Goal: Task Accomplishment & Management: Manage account settings

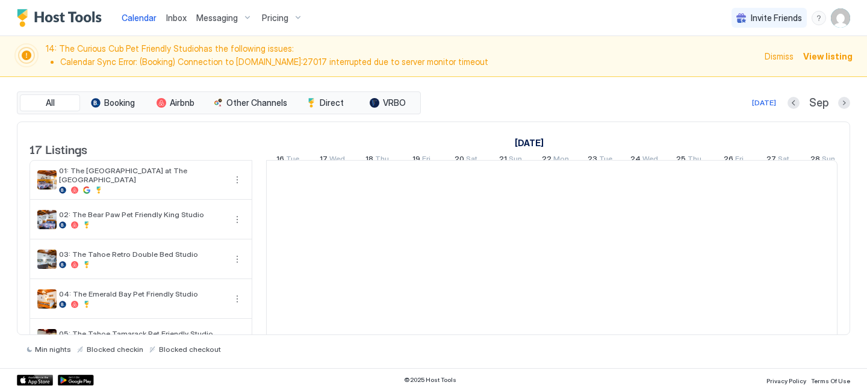
scroll to position [0, 669]
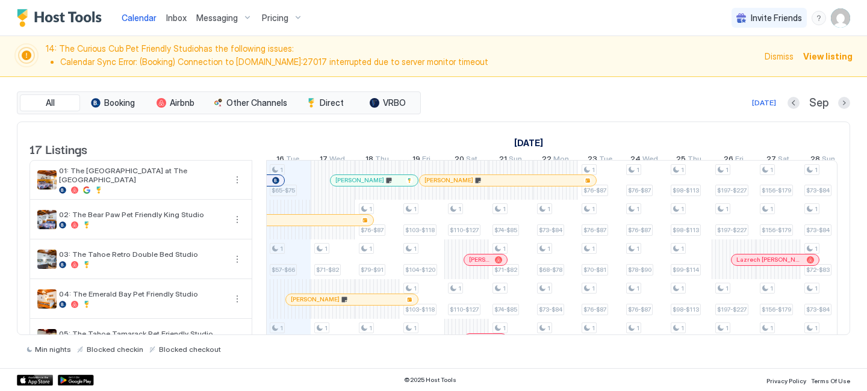
click at [839, 52] on span "View listing" at bounding box center [827, 56] width 49 height 13
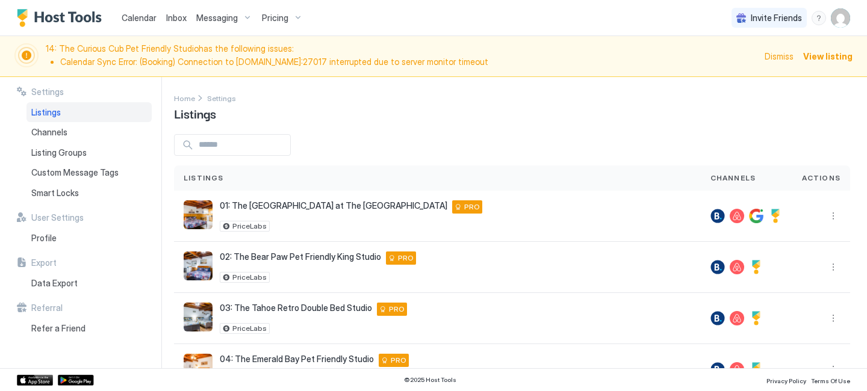
click at [830, 58] on span "View listing" at bounding box center [827, 56] width 49 height 13
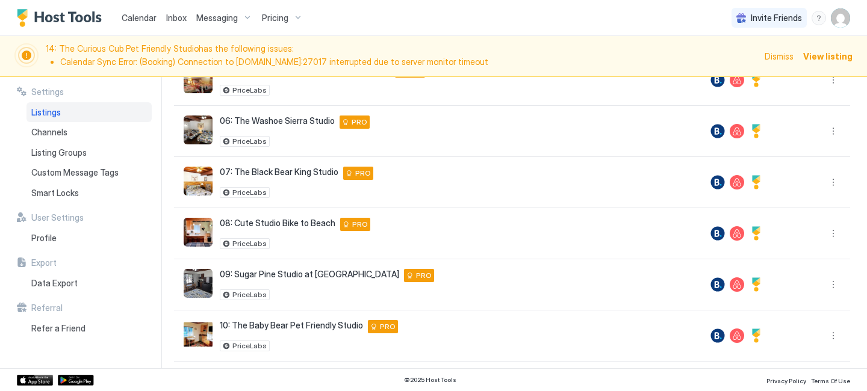
scroll to position [378, 0]
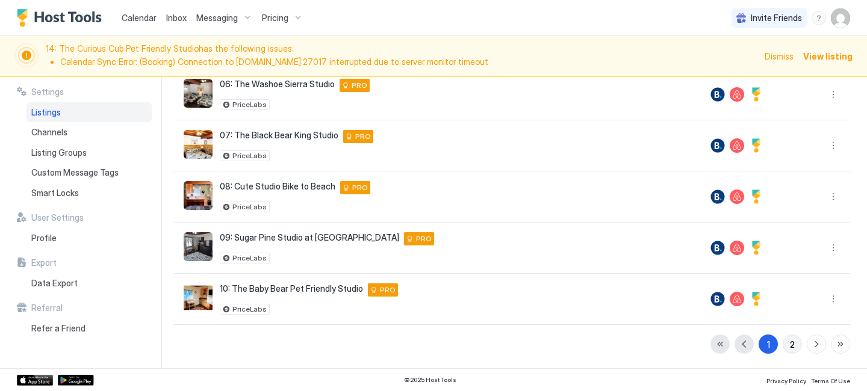
click at [786, 350] on button "2" at bounding box center [792, 344] width 19 height 19
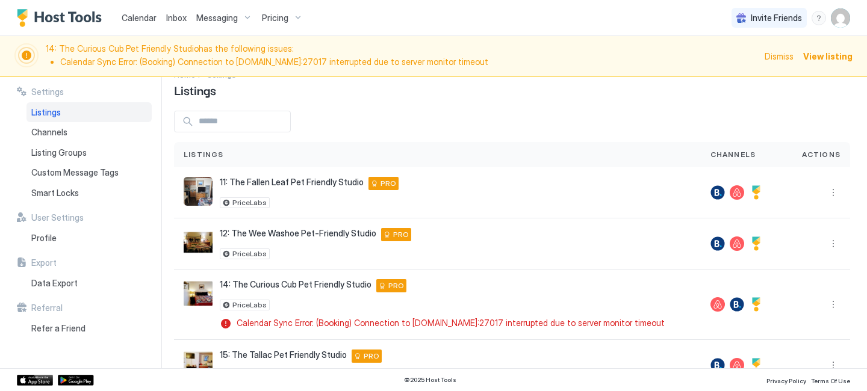
scroll to position [130, 0]
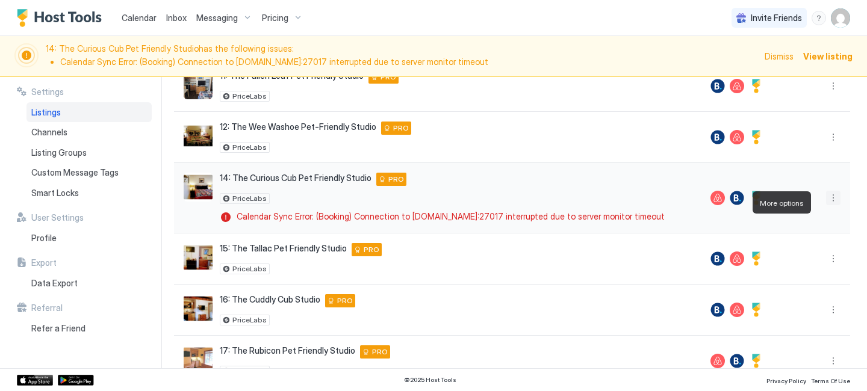
click at [826, 205] on button "More options" at bounding box center [833, 198] width 14 height 14
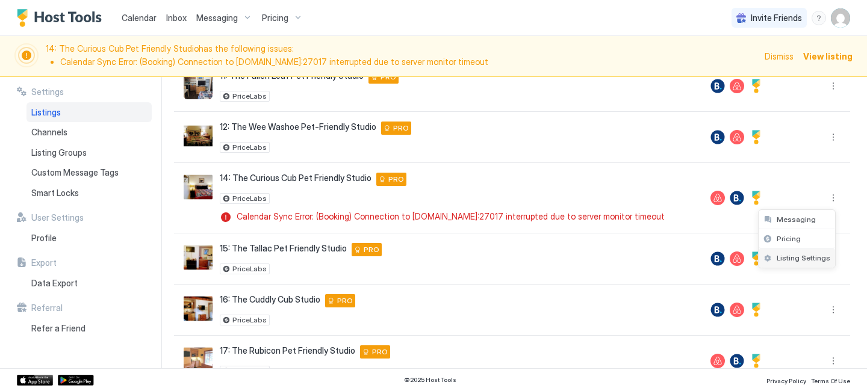
click at [805, 261] on span "Listing Settings" at bounding box center [804, 258] width 54 height 9
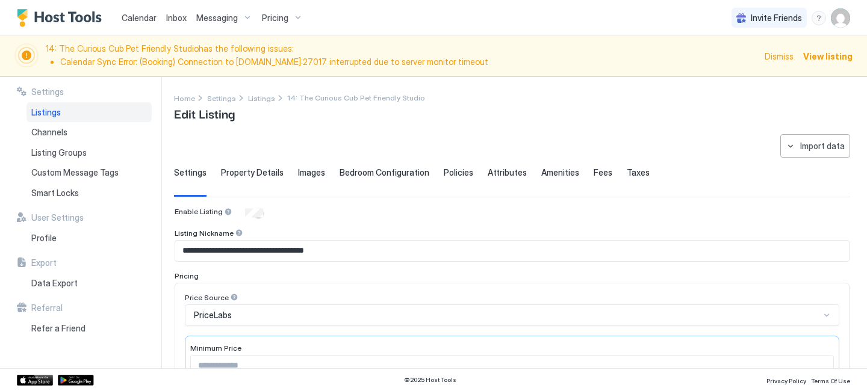
click at [247, 175] on span "Property Details" at bounding box center [252, 172] width 63 height 11
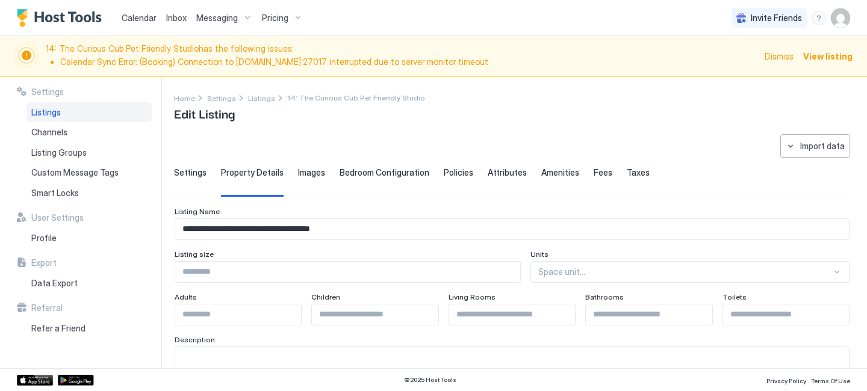
click at [314, 176] on span "Images" at bounding box center [311, 172] width 27 height 11
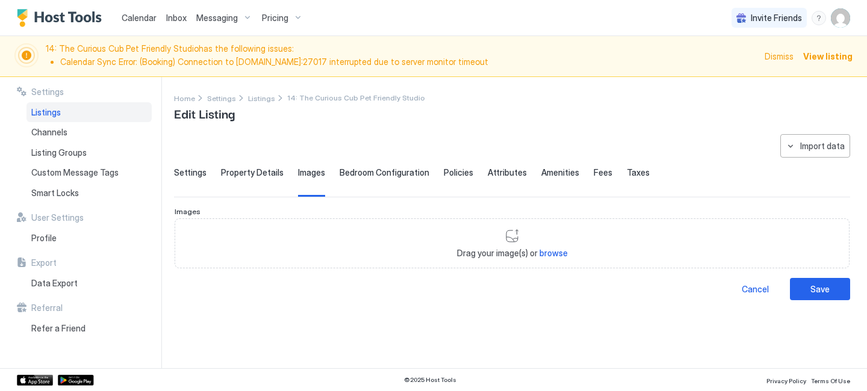
click at [390, 175] on span "Bedroom Configuration" at bounding box center [385, 172] width 90 height 11
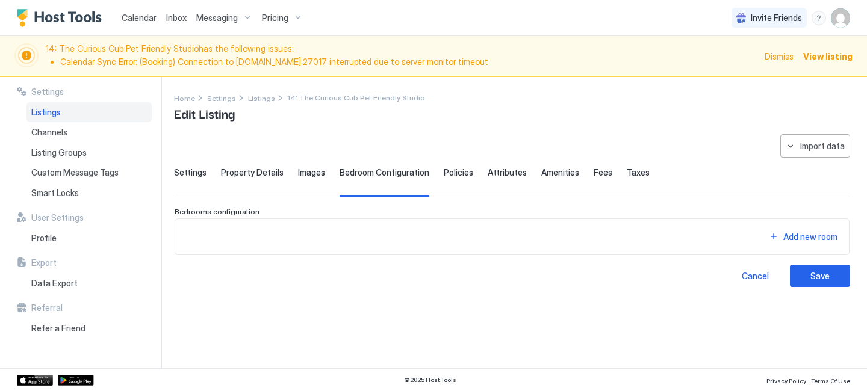
click at [456, 175] on span "Policies" at bounding box center [459, 172] width 30 height 11
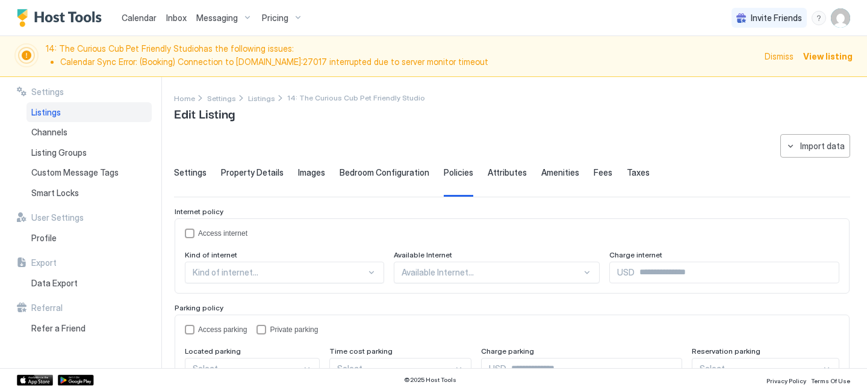
click at [498, 175] on span "Attributes" at bounding box center [507, 172] width 39 height 11
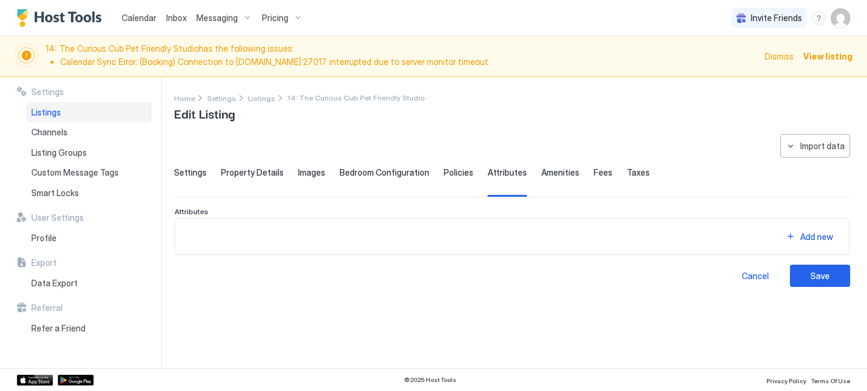
click at [547, 175] on span "Amenities" at bounding box center [560, 172] width 38 height 11
click at [594, 175] on span "Fees" at bounding box center [603, 172] width 19 height 11
click at [615, 167] on div "**********" at bounding box center [512, 210] width 676 height 153
click at [627, 169] on span "Taxes" at bounding box center [638, 172] width 23 height 11
click at [197, 170] on span "Settings" at bounding box center [190, 172] width 33 height 11
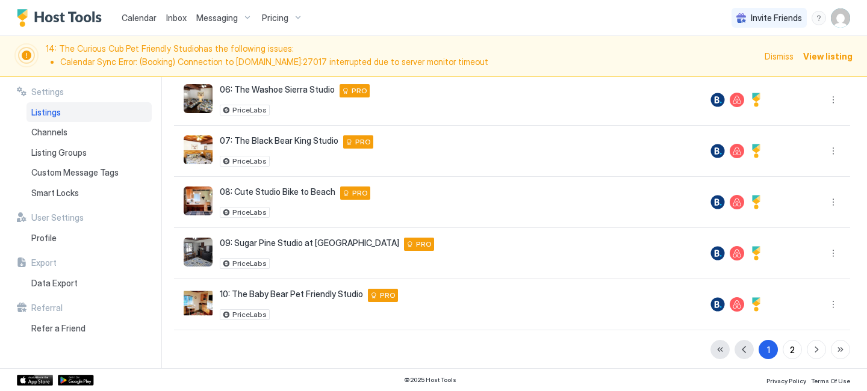
scroll to position [378, 0]
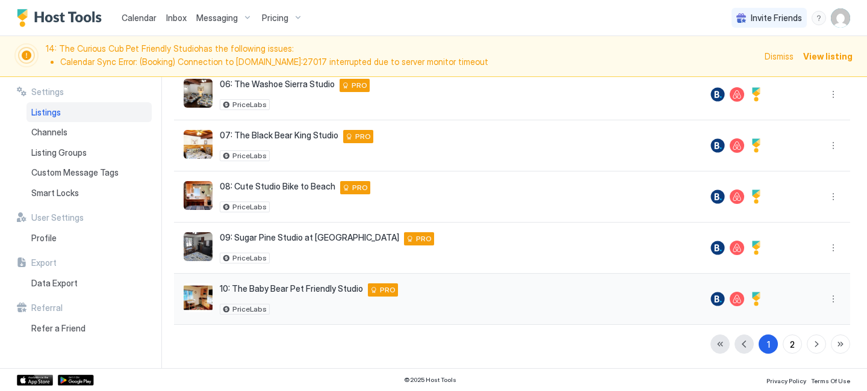
click at [720, 298] on div at bounding box center [737, 299] width 53 height 14
click at [790, 338] on div "2" at bounding box center [792, 344] width 5 height 13
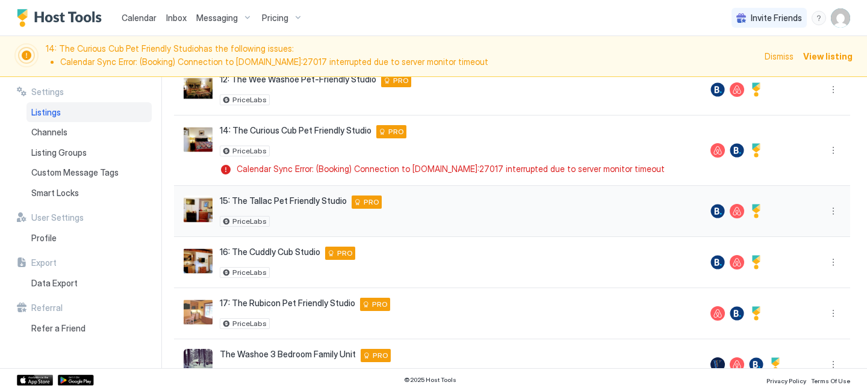
scroll to position [177, 0]
click at [204, 144] on img "listing image" at bounding box center [198, 140] width 29 height 29
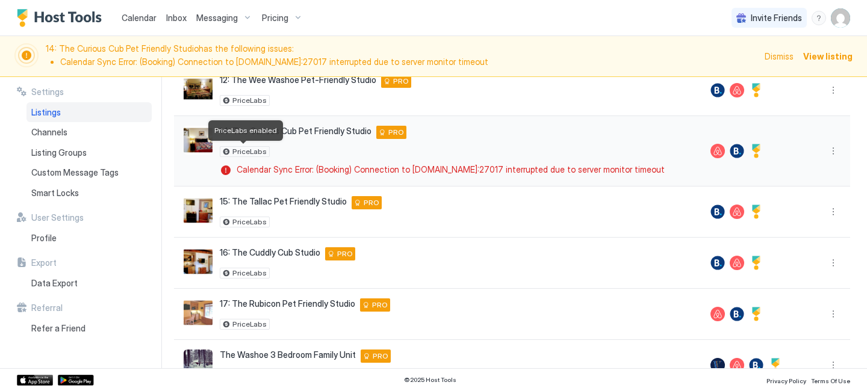
click at [235, 152] on span "PriceLabs" at bounding box center [249, 152] width 34 height 0
click at [400, 132] on span "PRO" at bounding box center [396, 132] width 16 height 11
click at [385, 134] on div "PRO" at bounding box center [391, 132] width 30 height 13
click at [310, 133] on span "14: The Curious Cub Pet Friendly Studio" at bounding box center [296, 131] width 152 height 11
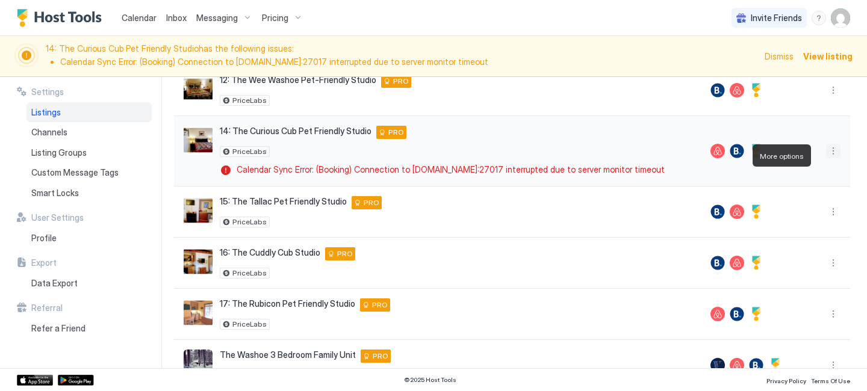
click at [827, 158] on button "More options" at bounding box center [833, 151] width 14 height 14
click at [801, 211] on span "Listing Settings" at bounding box center [804, 211] width 54 height 9
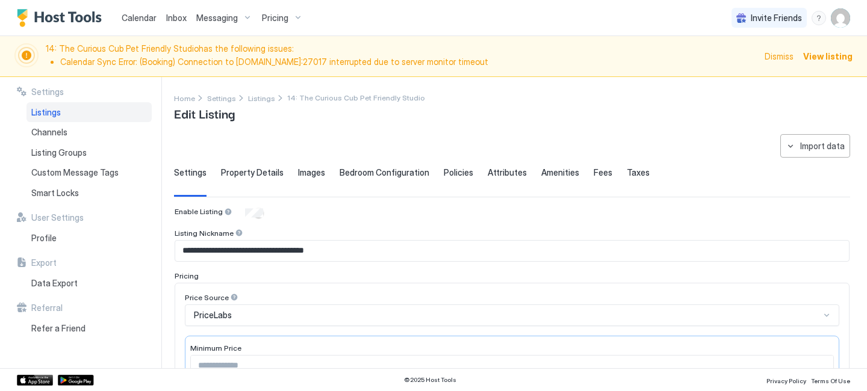
click at [211, 175] on div "Settings Property Details Images Bedroom Configuration Policies Attributes Amen…" at bounding box center [512, 182] width 676 height 30
click at [228, 174] on span "Property Details" at bounding box center [252, 172] width 63 height 11
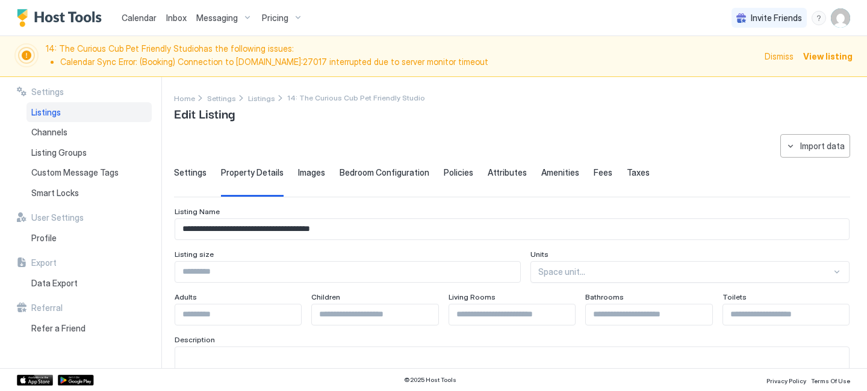
click at [319, 170] on span "Images" at bounding box center [311, 172] width 27 height 11
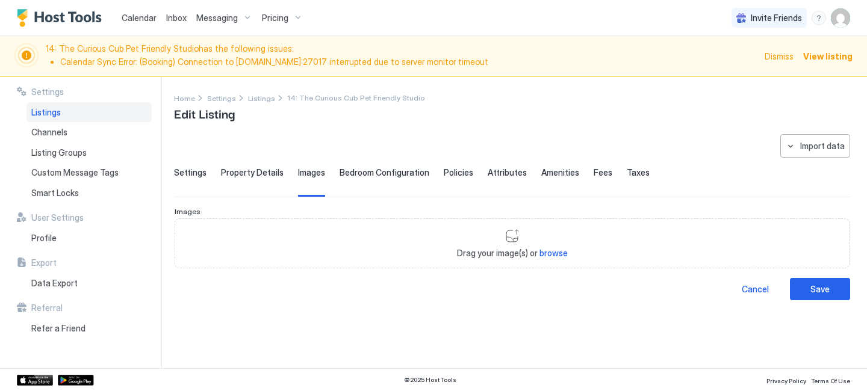
click at [387, 178] on div "Bedroom Configuration" at bounding box center [385, 182] width 90 height 30
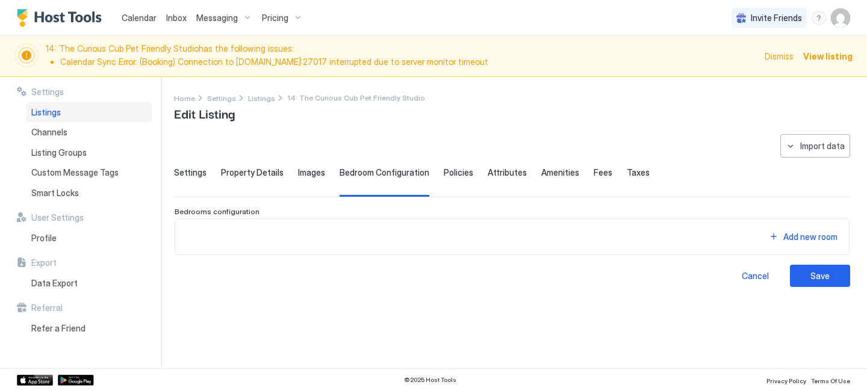
click at [463, 175] on span "Policies" at bounding box center [459, 172] width 30 height 11
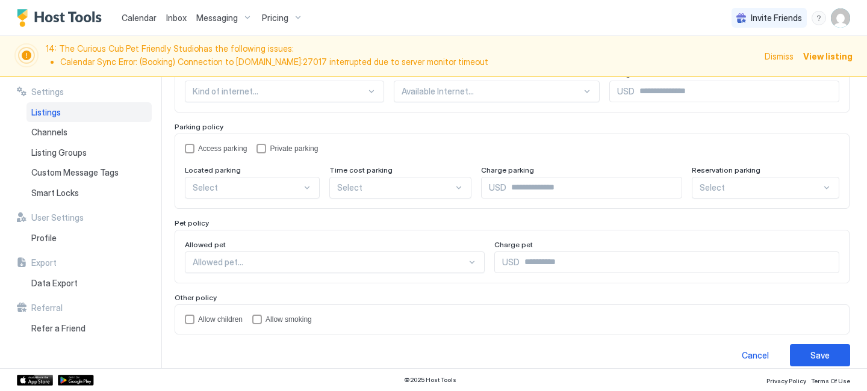
scroll to position [193, 0]
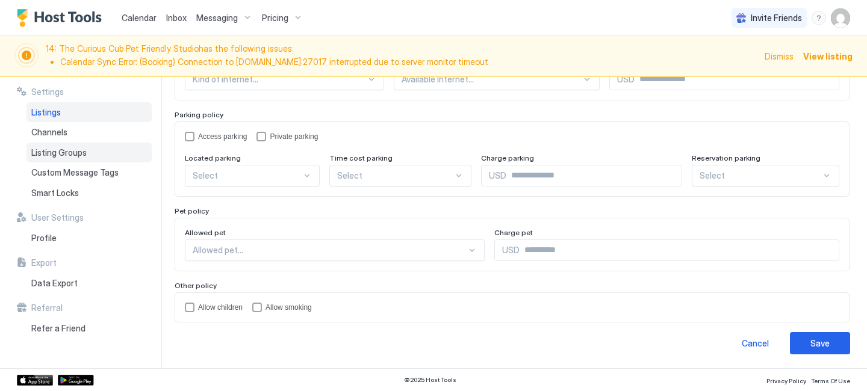
click at [61, 152] on span "Listing Groups" at bounding box center [58, 153] width 55 height 11
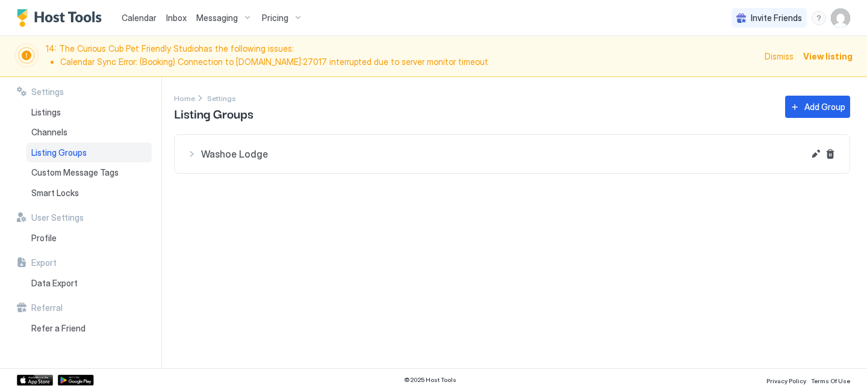
click at [198, 156] on div "Washoe Lodge" at bounding box center [495, 154] width 617 height 14
